Goal: Task Accomplishment & Management: Manage account settings

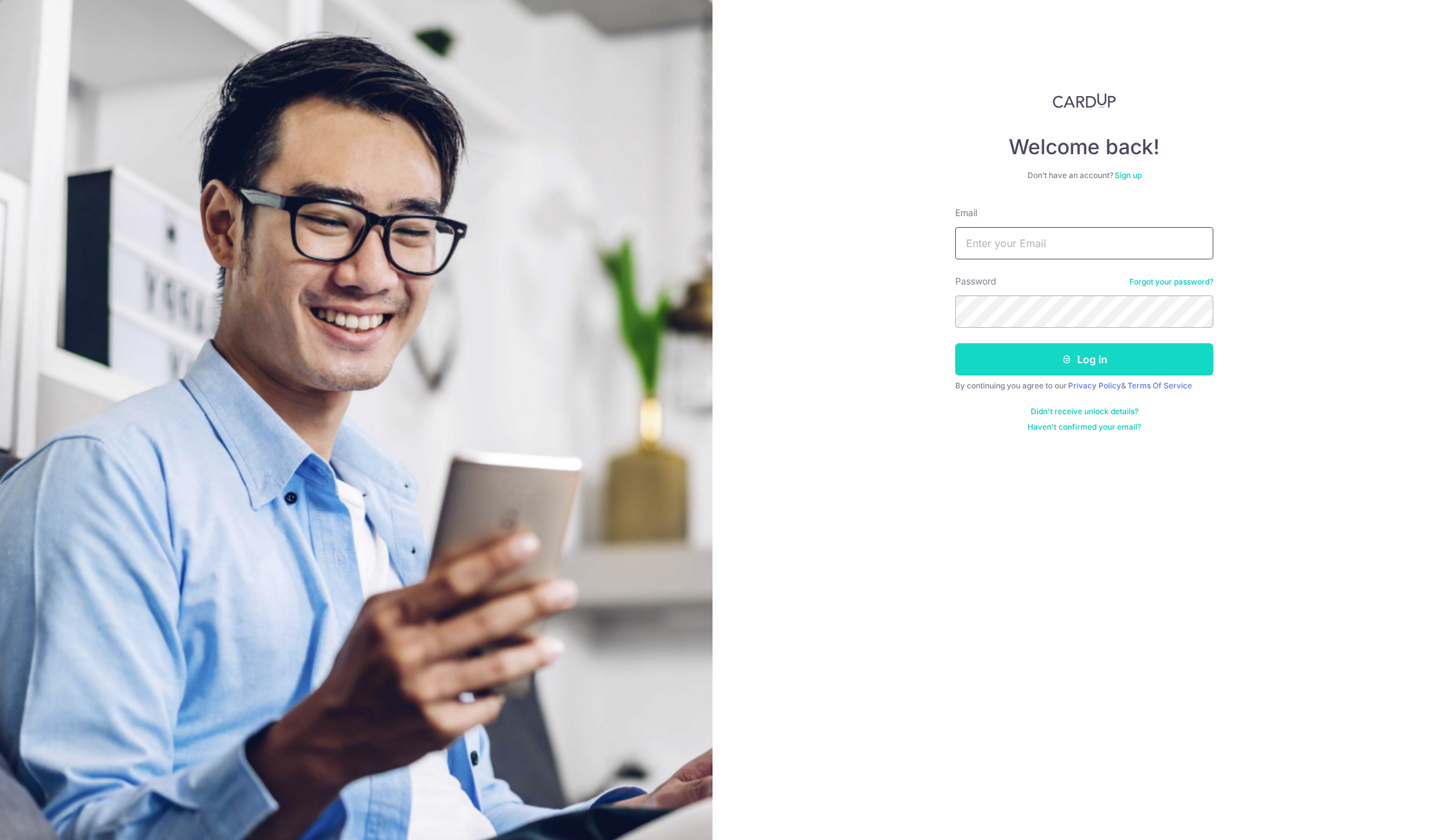
type input "[EMAIL_ADDRESS][DOMAIN_NAME]"
click at [1108, 359] on button "Log in" at bounding box center [1084, 359] width 258 height 32
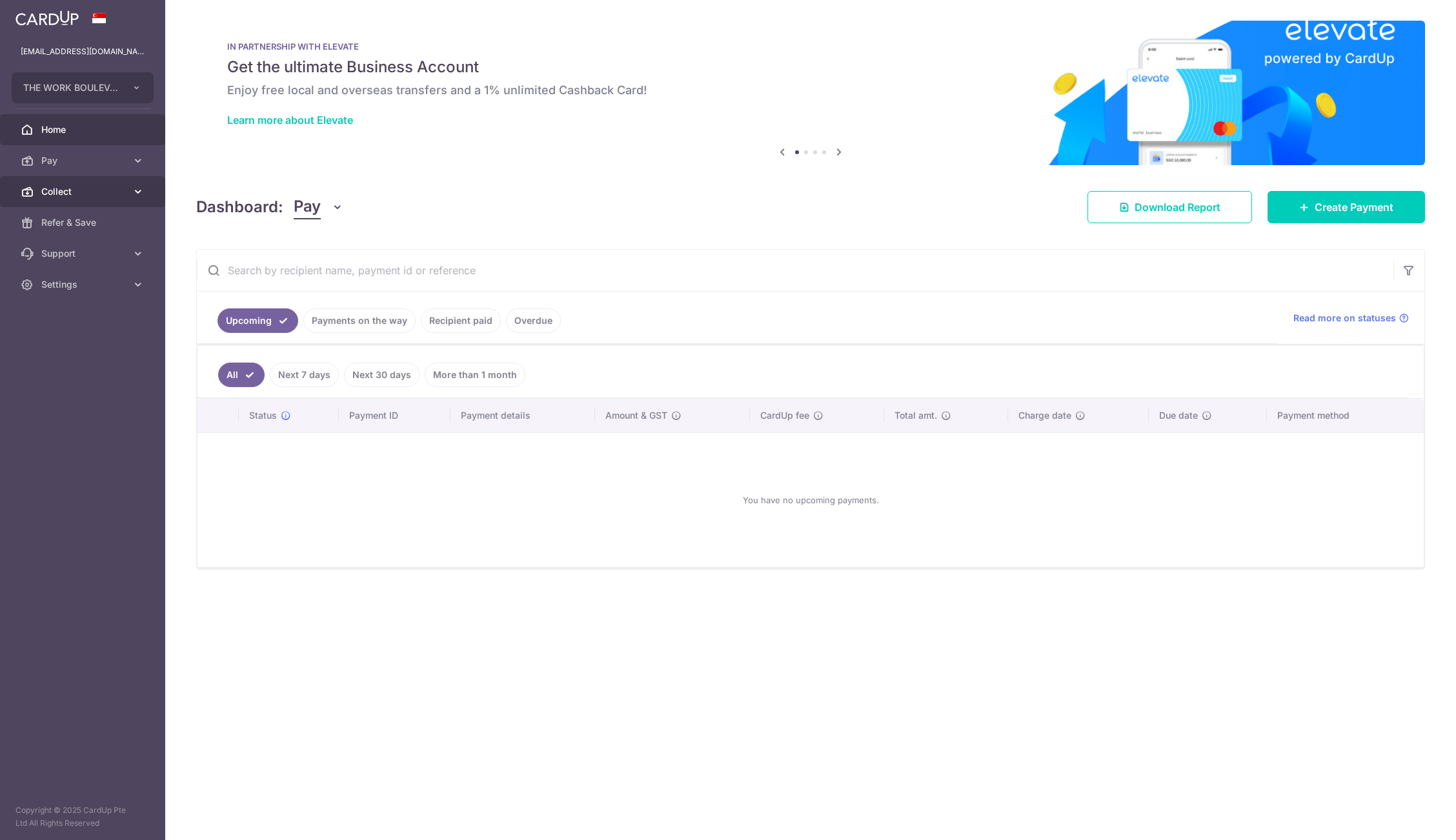
click at [110, 190] on span "Collect" at bounding box center [84, 192] width 85 height 13
click at [109, 283] on span "Payment Requests" at bounding box center [84, 284] width 85 height 13
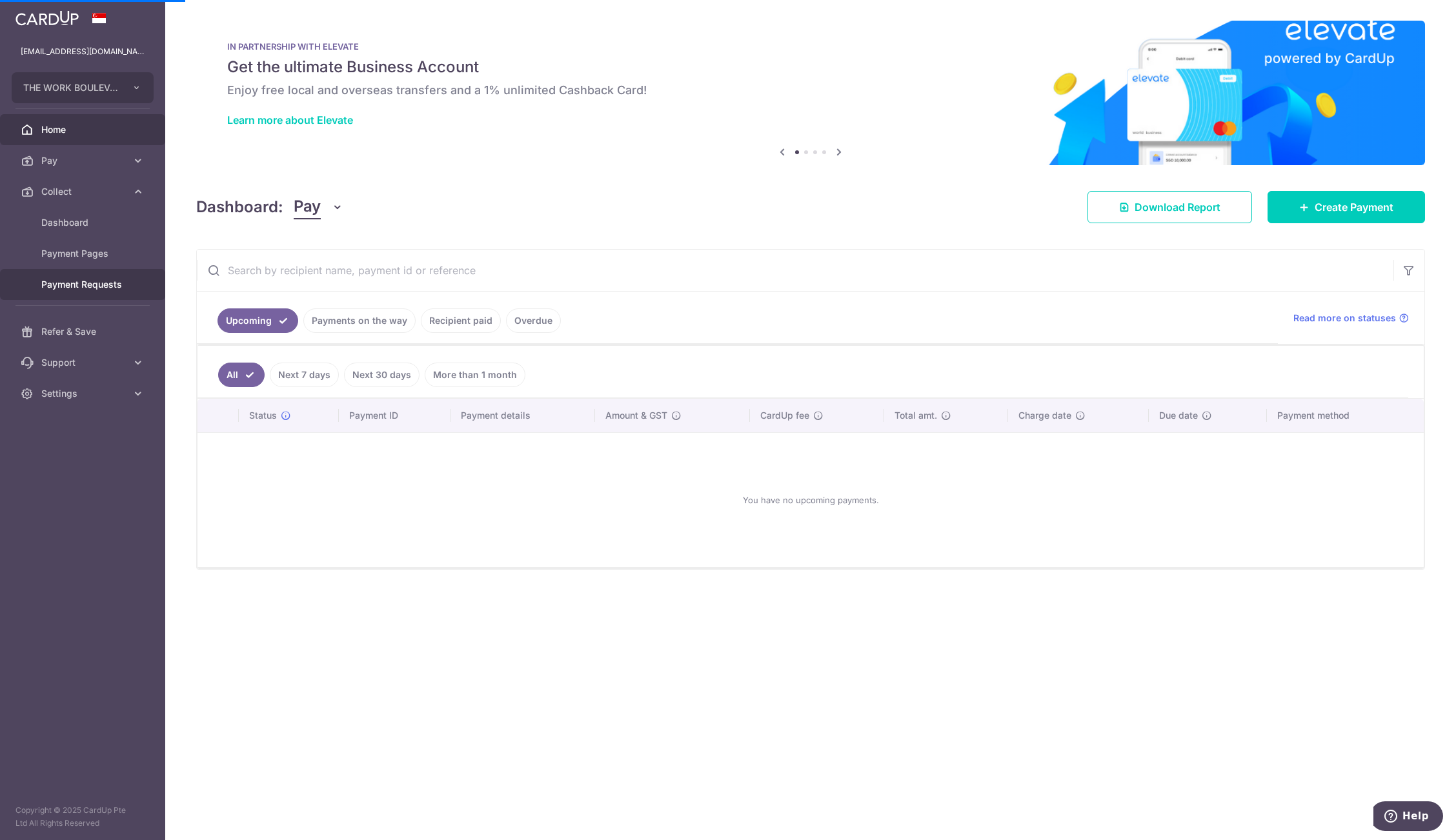
click at [109, 283] on span "Payment Requests" at bounding box center [84, 284] width 85 height 13
click at [109, 284] on span "Payment Requests" at bounding box center [84, 284] width 85 height 13
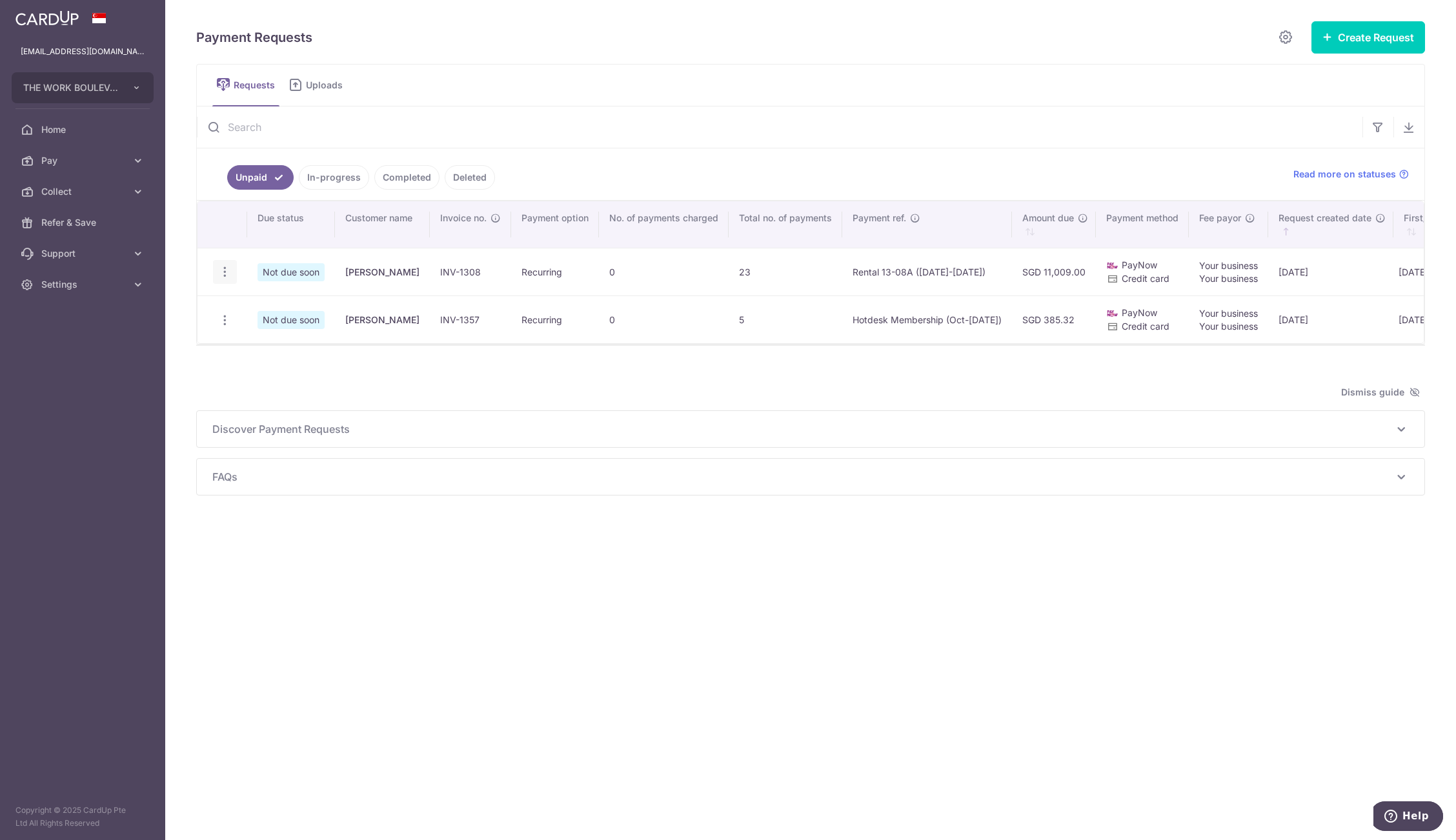
click at [221, 271] on icon "button" at bounding box center [225, 272] width 14 height 14
click at [267, 331] on span "Delete Request" at bounding box center [290, 338] width 81 height 16
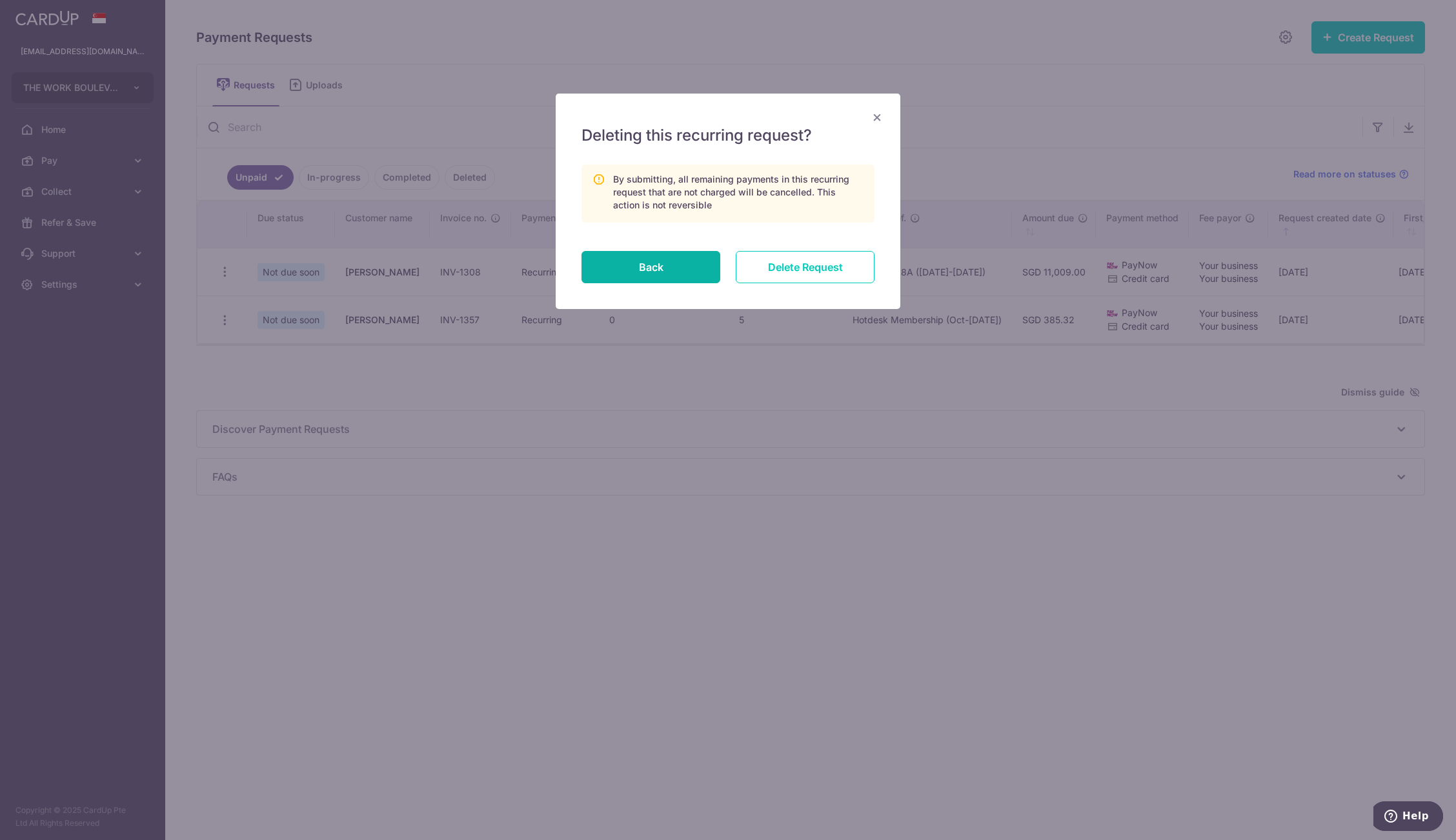
click at [665, 274] on button "Back" at bounding box center [650, 267] width 139 height 32
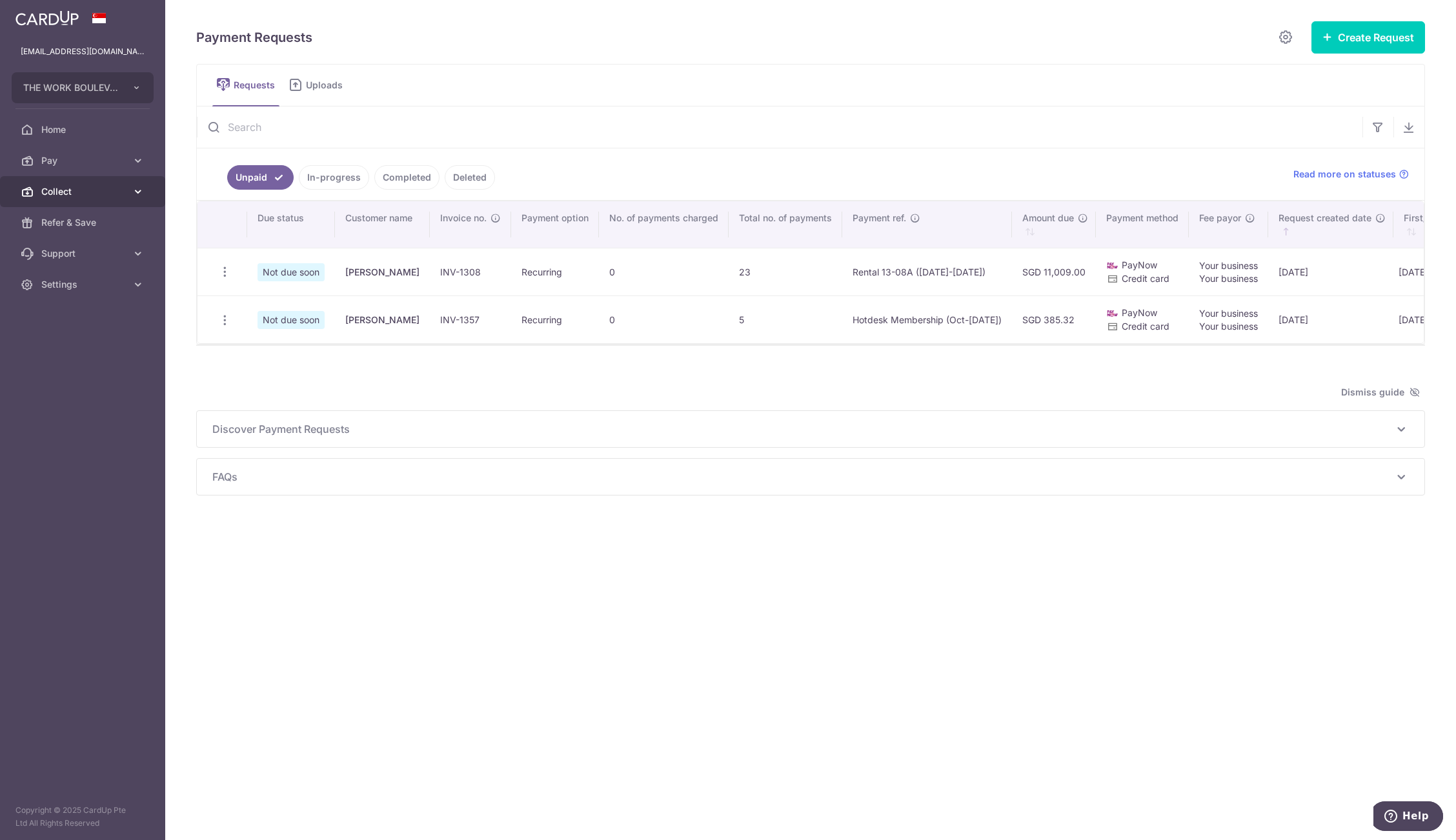
click at [120, 197] on span "Collect" at bounding box center [84, 192] width 85 height 13
click at [123, 293] on link "Payment Requests" at bounding box center [83, 285] width 165 height 31
click at [227, 274] on icon "button" at bounding box center [225, 272] width 14 height 14
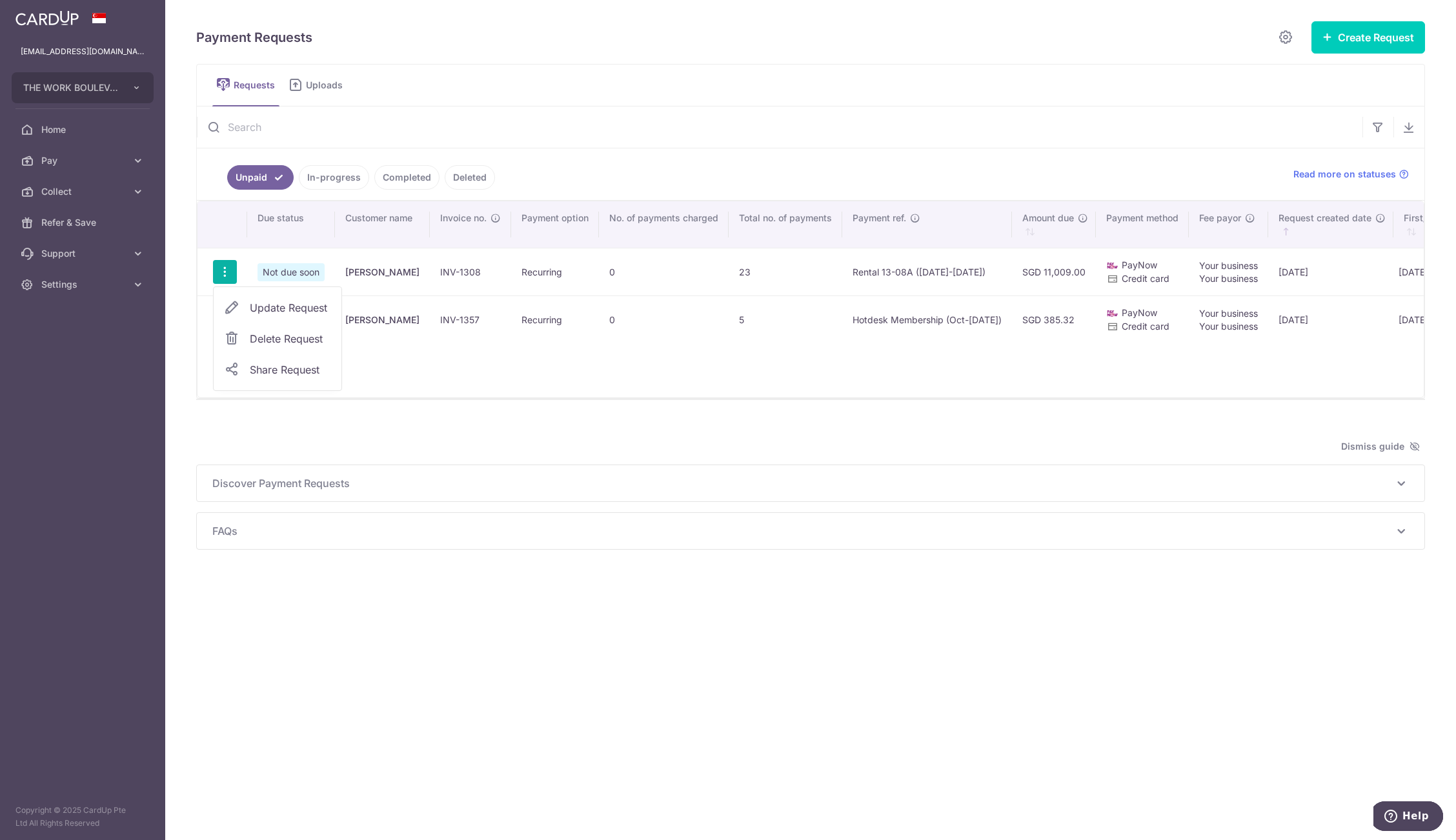
click at [240, 342] on link "Delete Request" at bounding box center [278, 339] width 128 height 31
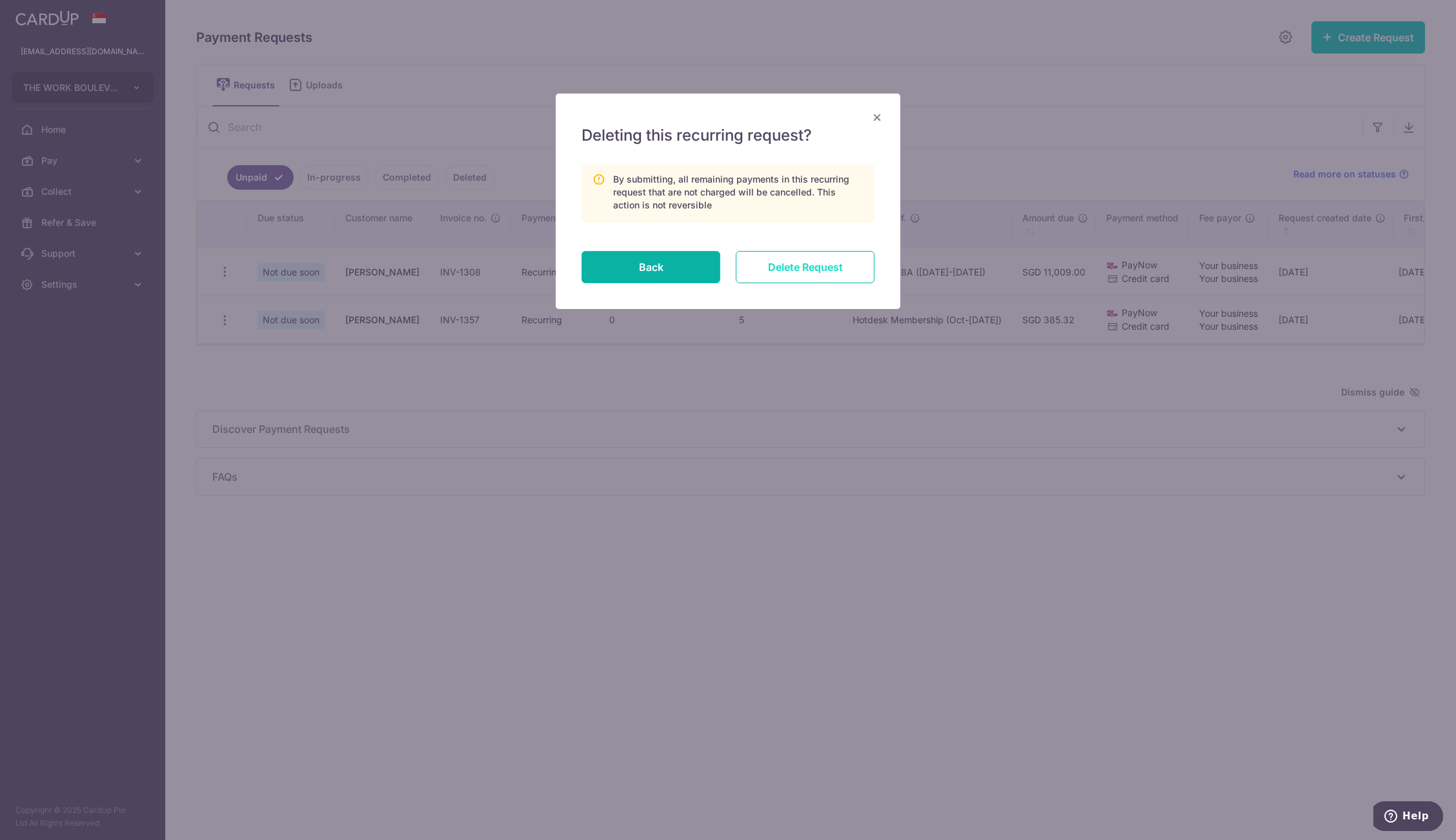
click at [769, 264] on input "Delete Request" at bounding box center [805, 267] width 139 height 32
